Goal: Check status

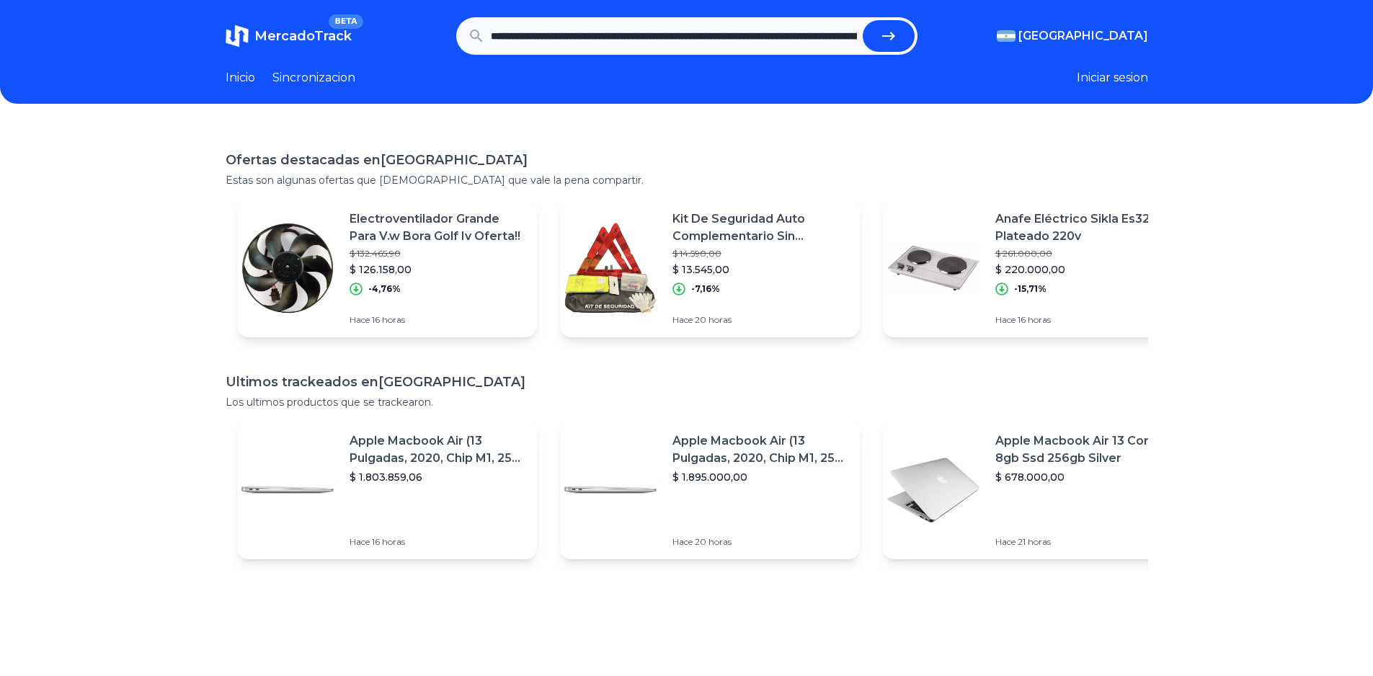
scroll to position [0, 2502]
click at [863, 20] on button "submit" at bounding box center [889, 36] width 52 height 32
type input "**********"
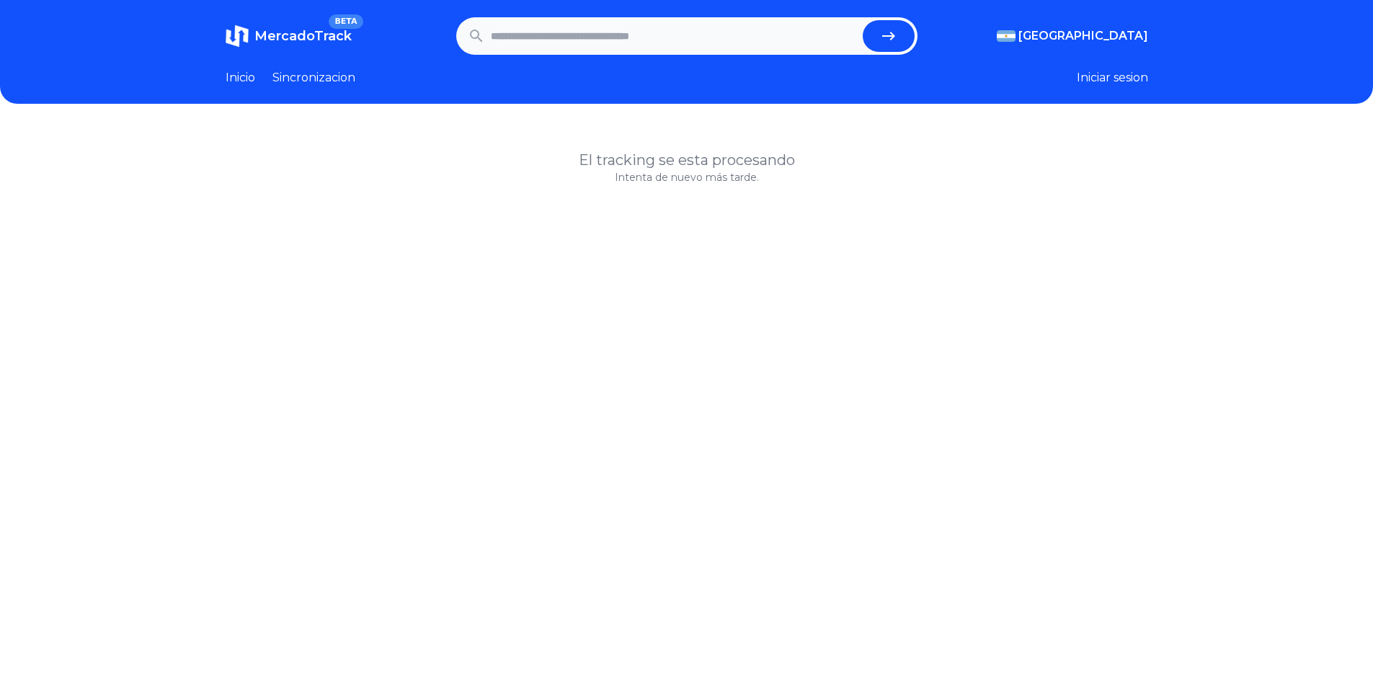
click at [877, 25] on button "submit" at bounding box center [889, 36] width 52 height 32
